Goal: Information Seeking & Learning: Learn about a topic

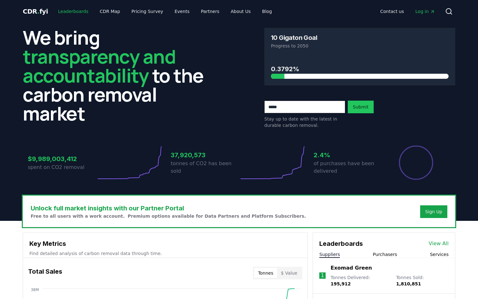
click at [75, 11] on link "Leaderboards" at bounding box center [73, 11] width 40 height 11
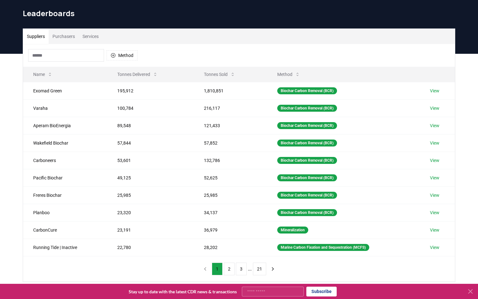
scroll to position [20, 0]
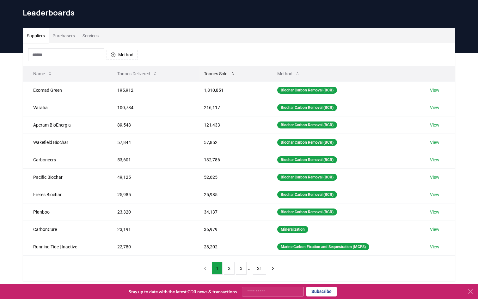
click at [232, 73] on icon at bounding box center [232, 73] width 5 height 5
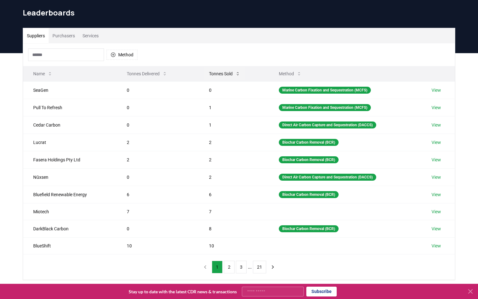
click at [232, 73] on button "Tonnes Sold" at bounding box center [224, 73] width 41 height 13
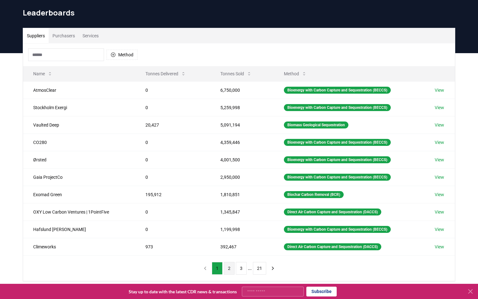
click at [232, 270] on button "2" at bounding box center [229, 268] width 11 height 13
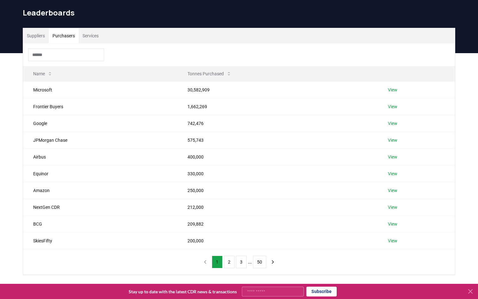
click at [68, 34] on button "Purchasers" at bounding box center [64, 35] width 30 height 15
click at [231, 261] on button "2" at bounding box center [229, 262] width 11 height 13
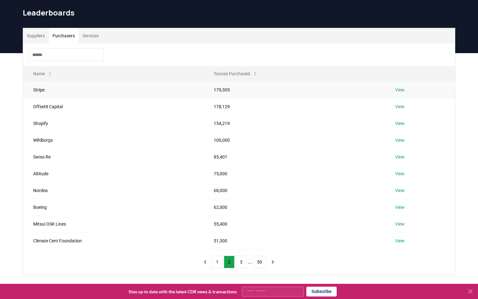
scroll to position [13, 0]
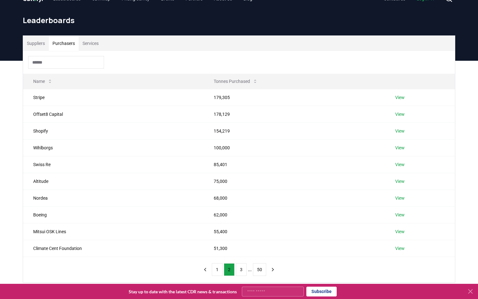
click at [40, 47] on button "Suppliers" at bounding box center [36, 43] width 26 height 15
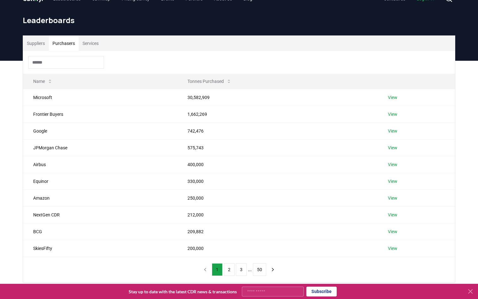
click at [62, 40] on button "Purchasers" at bounding box center [64, 43] width 30 height 15
